Goal: Transaction & Acquisition: Purchase product/service

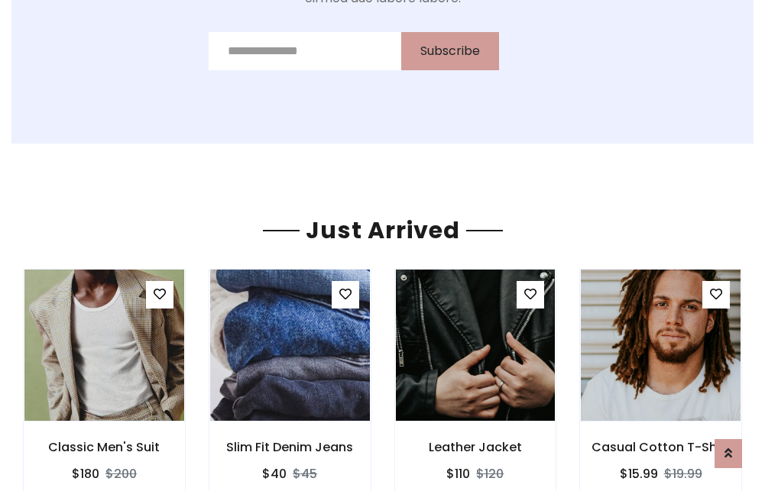
scroll to position [1598, 0]
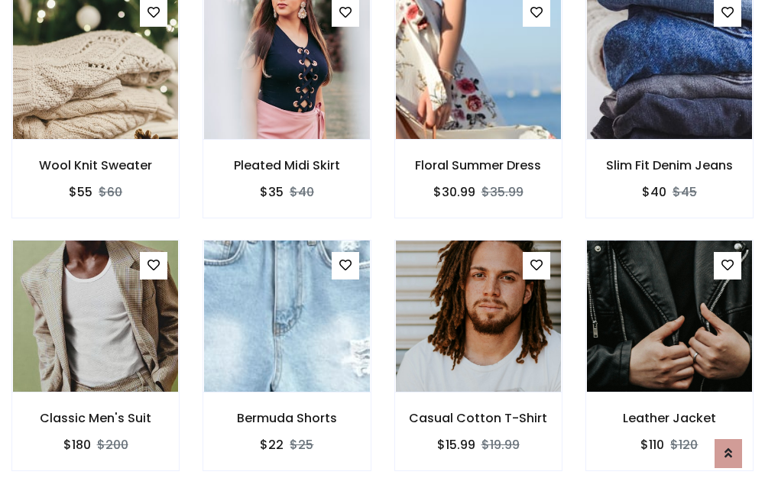
click at [383, 245] on div "Casual Cotton T-Shirt $15.99 $19.99" at bounding box center [478, 366] width 191 height 253
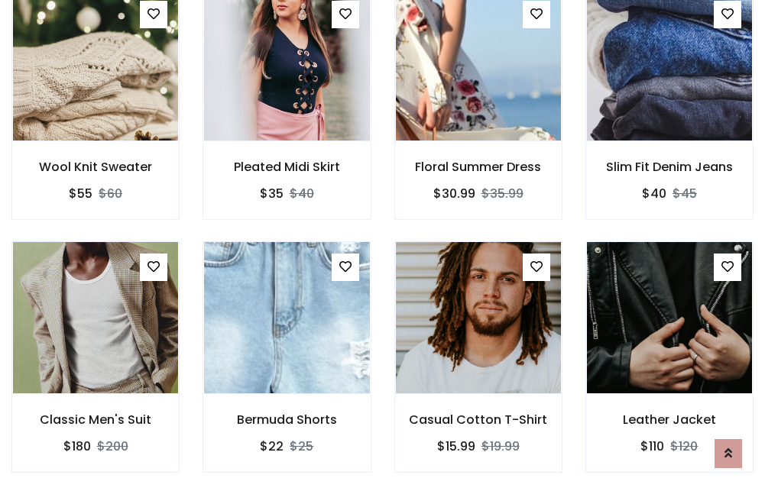
click at [383, 245] on div "Casual Cotton T-Shirt $15.99 $19.99" at bounding box center [478, 367] width 191 height 253
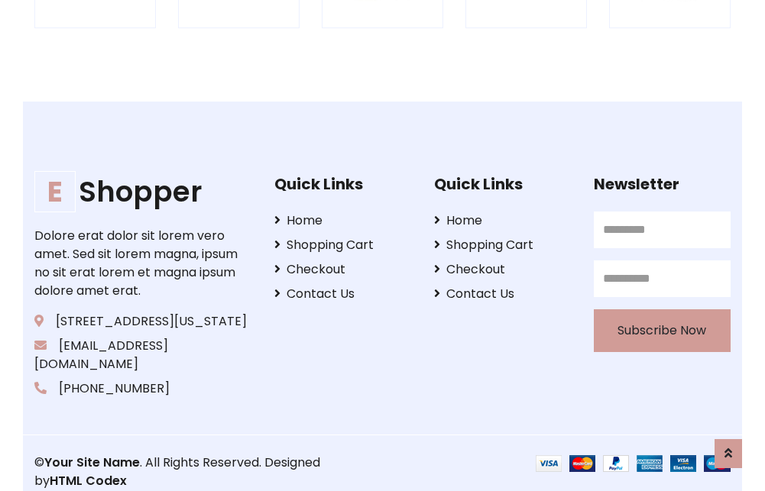
scroll to position [2908, 0]
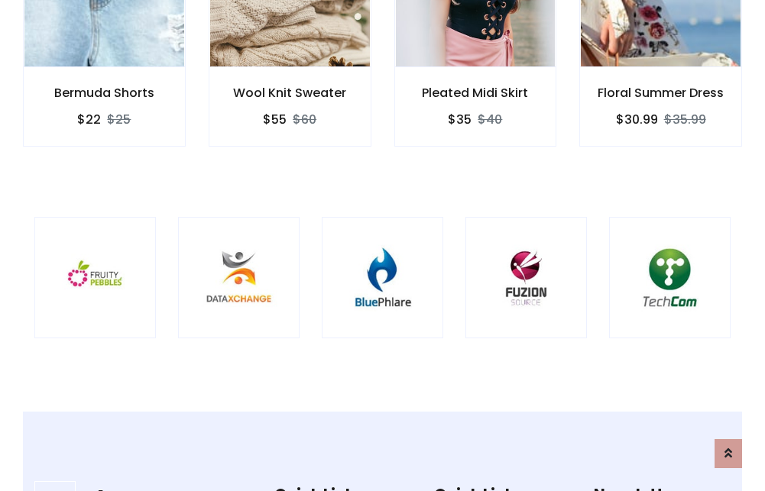
click at [382, 245] on img at bounding box center [382, 277] width 83 height 83
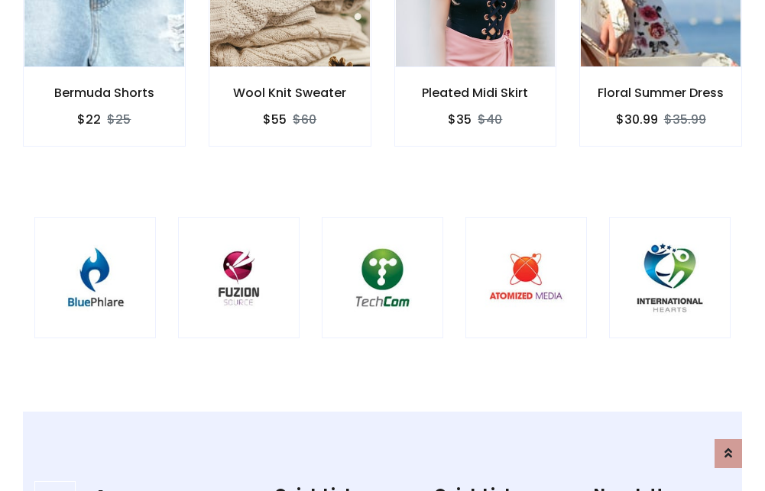
click at [382, 245] on img at bounding box center [382, 277] width 83 height 83
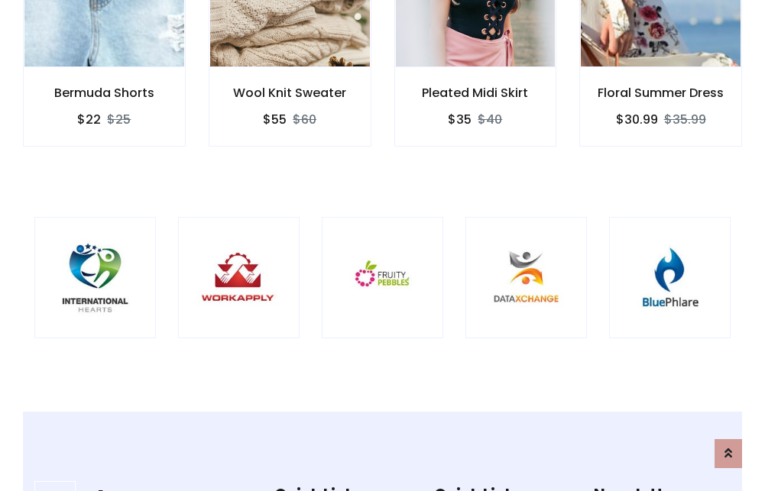
scroll to position [0, 0]
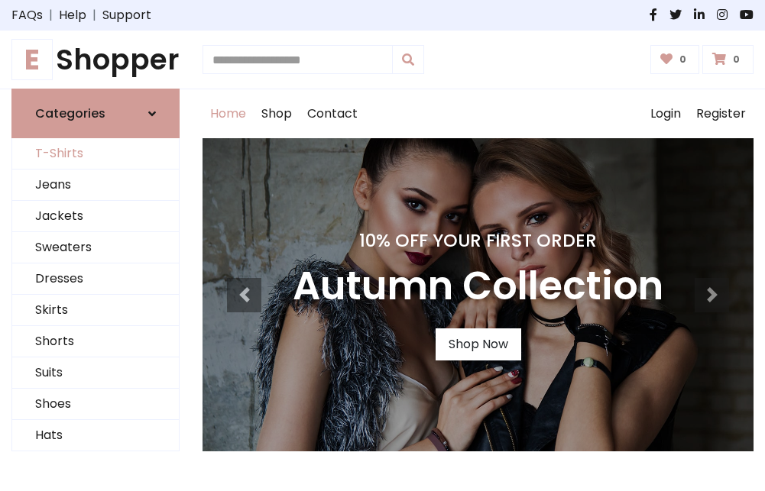
click at [95, 154] on link "T-Shirts" at bounding box center [95, 153] width 167 height 31
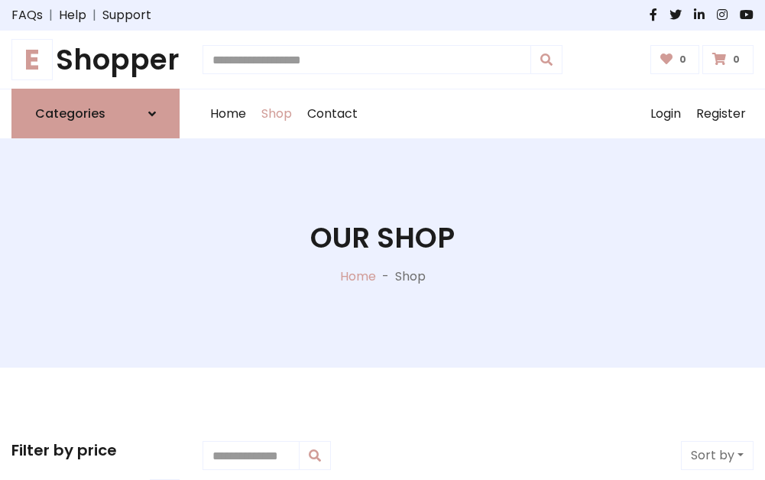
scroll to position [613, 0]
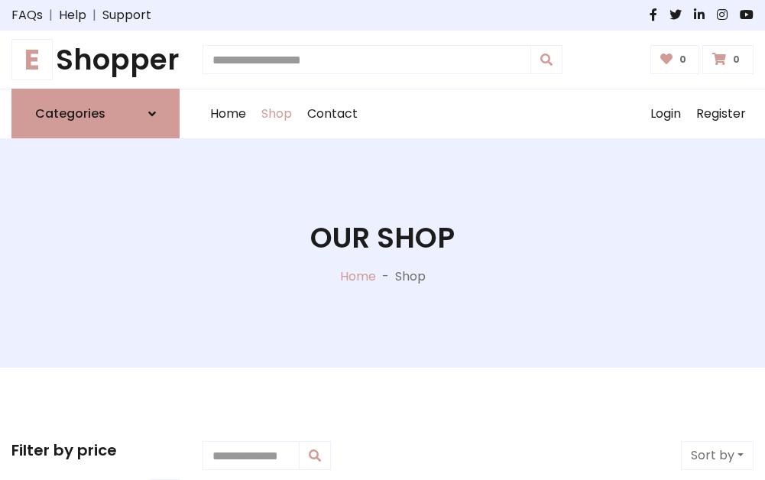
click at [95, 60] on h1 "E Shopper" at bounding box center [95, 60] width 168 height 34
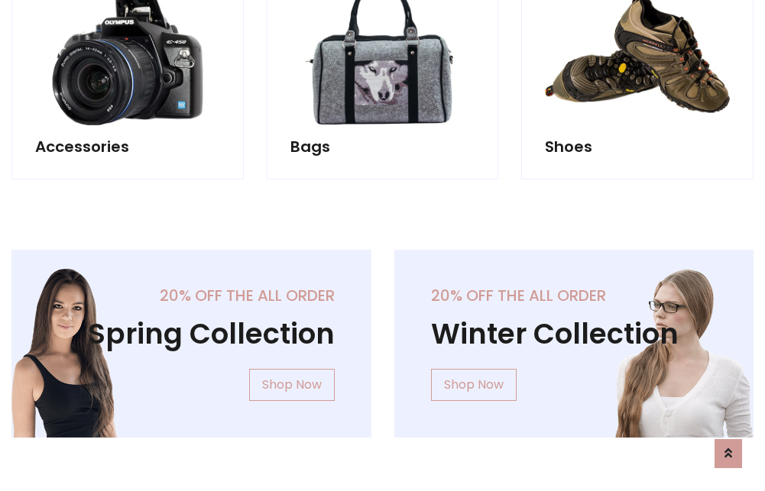
scroll to position [1484, 0]
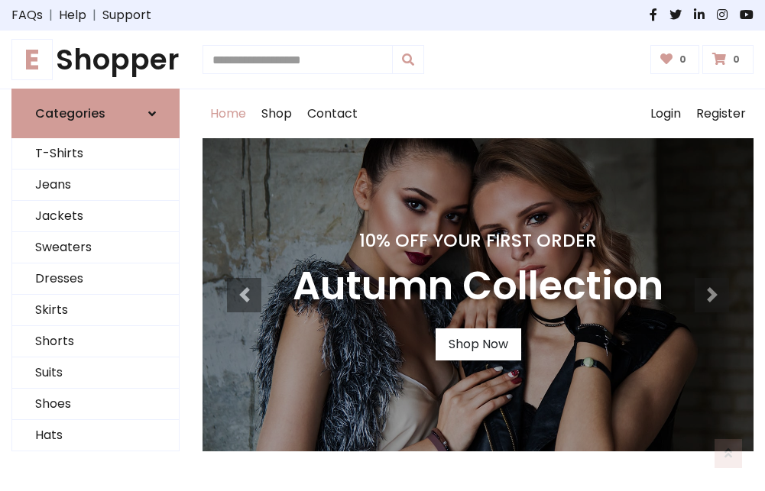
scroll to position [501, 0]
